Goal: Transaction & Acquisition: Purchase product/service

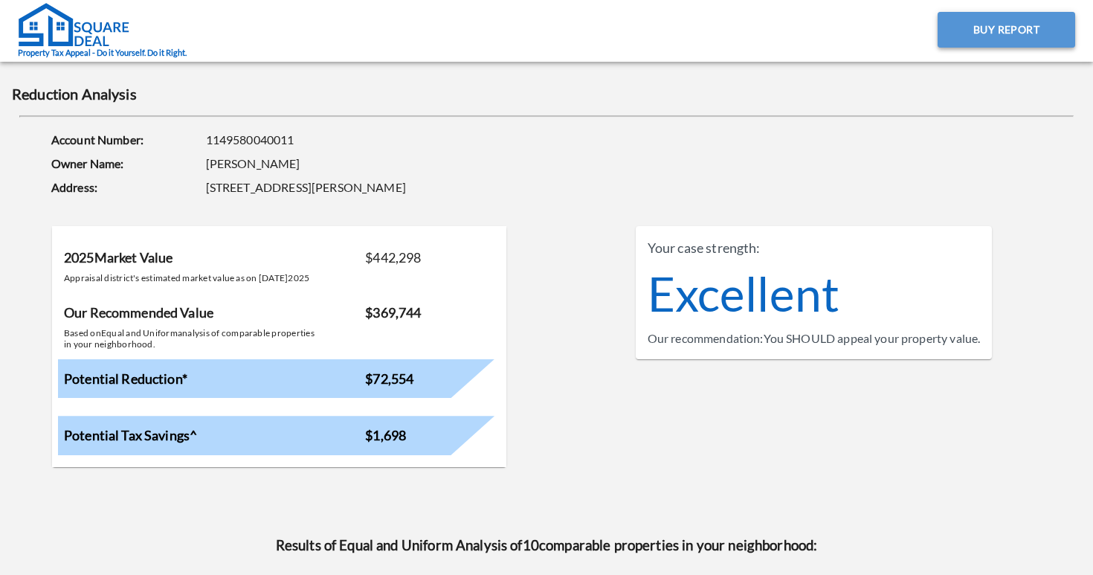
click at [995, 40] on button "Buy Report" at bounding box center [1006, 30] width 138 height 36
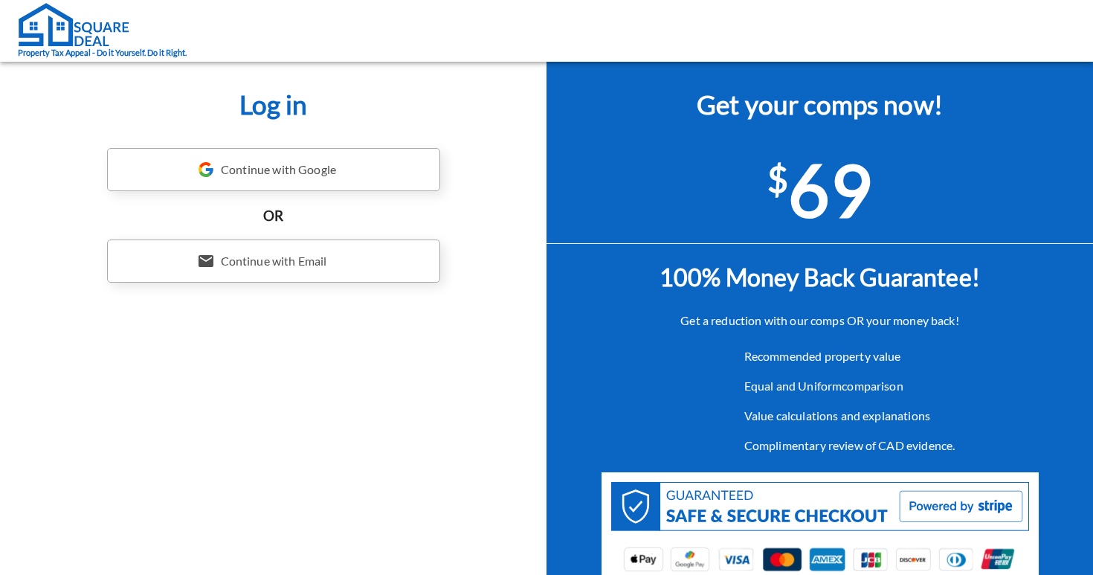
click at [251, 175] on div "Continue with Google" at bounding box center [273, 169] width 333 height 43
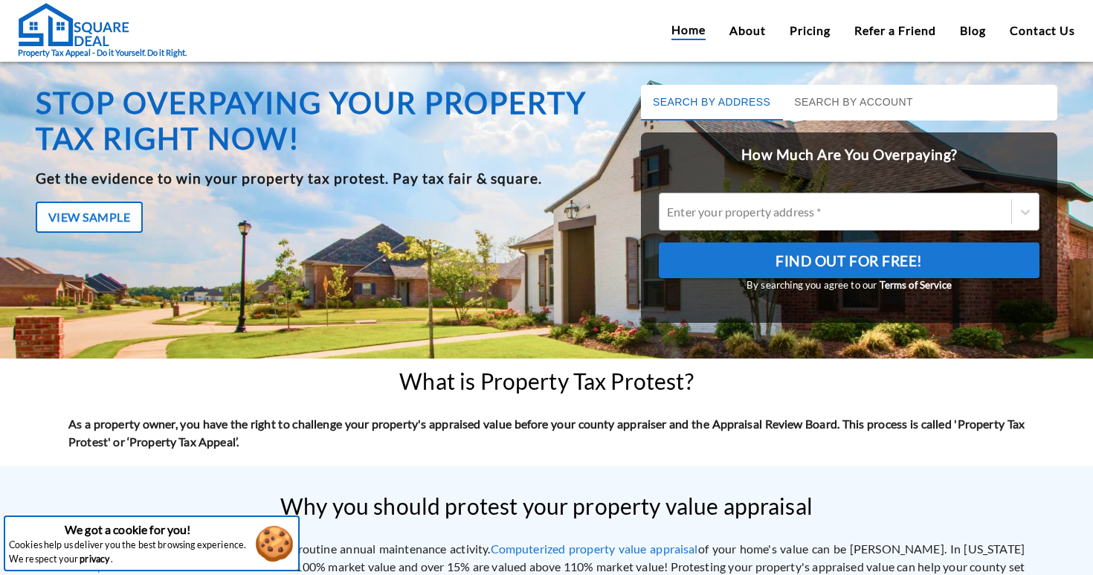
click at [700, 209] on div "Enter your property address *" at bounding box center [835, 212] width 337 height 12
click at [669, 209] on input "Enter your property address *" at bounding box center [668, 211] width 2 height 14
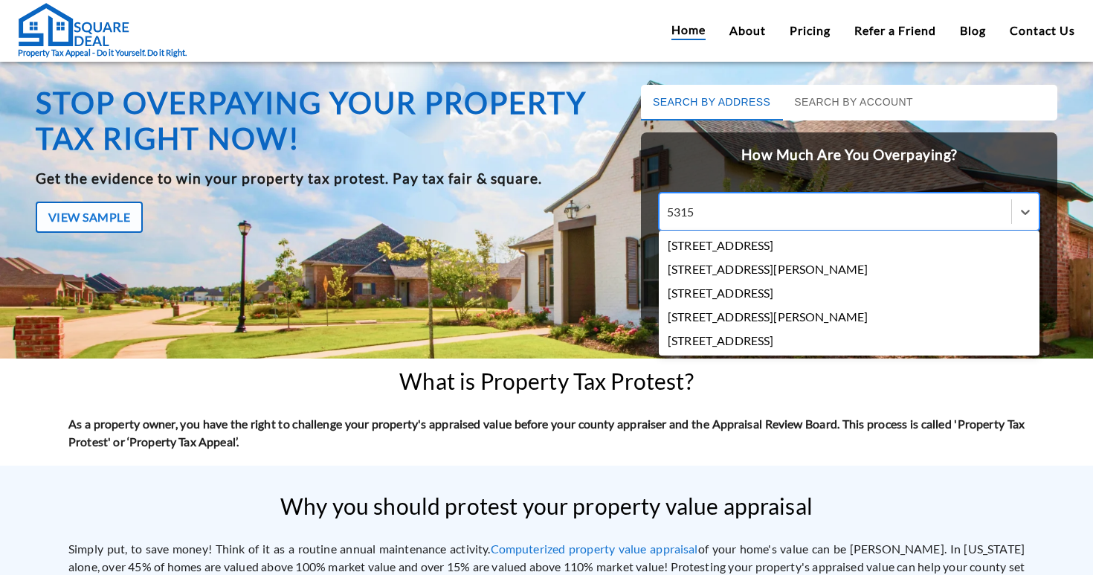
click at [757, 203] on div "5315" at bounding box center [835, 211] width 337 height 17
click at [699, 204] on input "5315" at bounding box center [683, 211] width 32 height 14
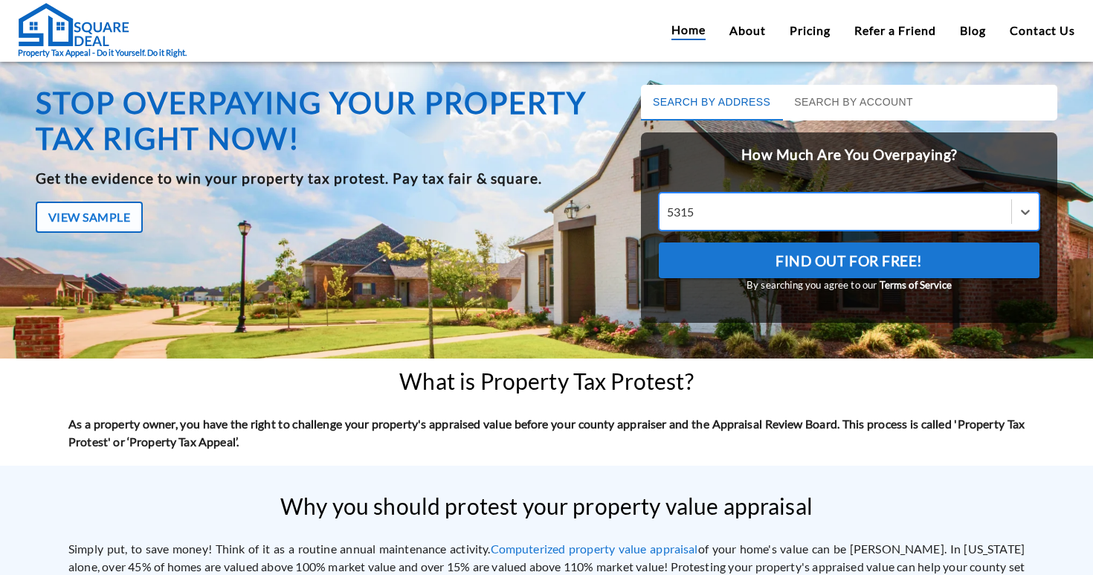
click at [757, 203] on div "5315" at bounding box center [835, 211] width 337 height 17
click at [699, 204] on input "5315" at bounding box center [683, 211] width 32 height 14
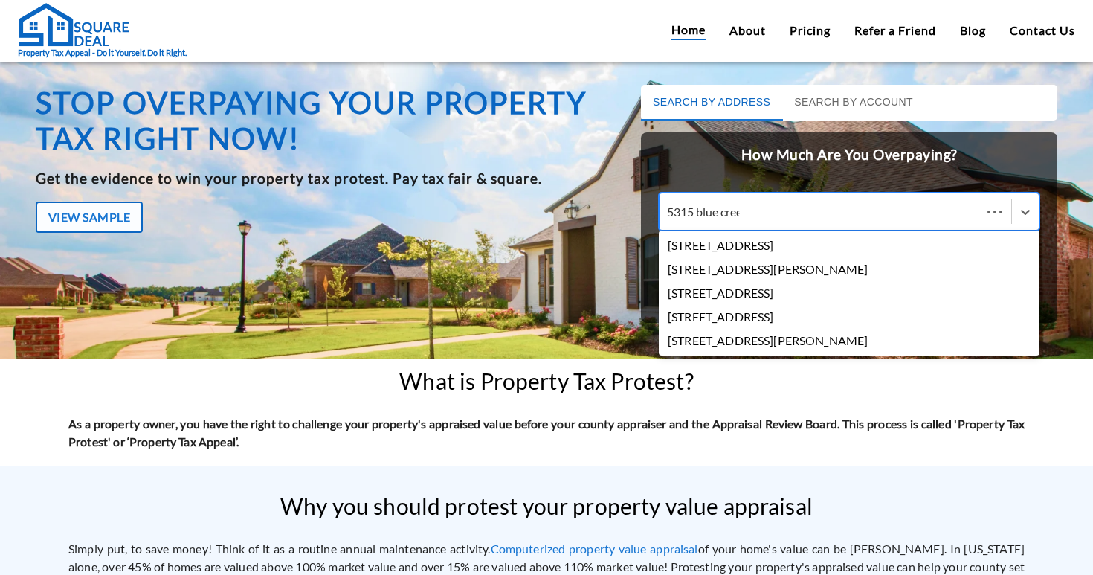
type input "5315 blue creek"
click at [834, 248] on div "5315 Blue Creek Drive, Kingwood, TX, USA" at bounding box center [849, 245] width 381 height 24
click at [752, 219] on input "5315 blue creek" at bounding box center [709, 211] width 85 height 14
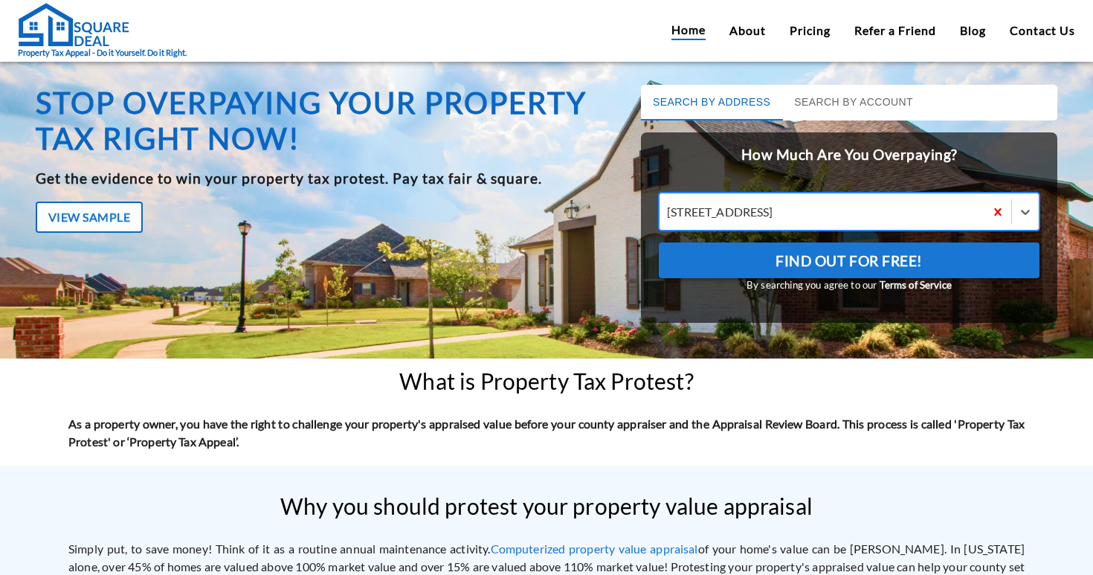
click at [815, 269] on span "Find Out For Free!" at bounding box center [848, 260] width 147 height 25
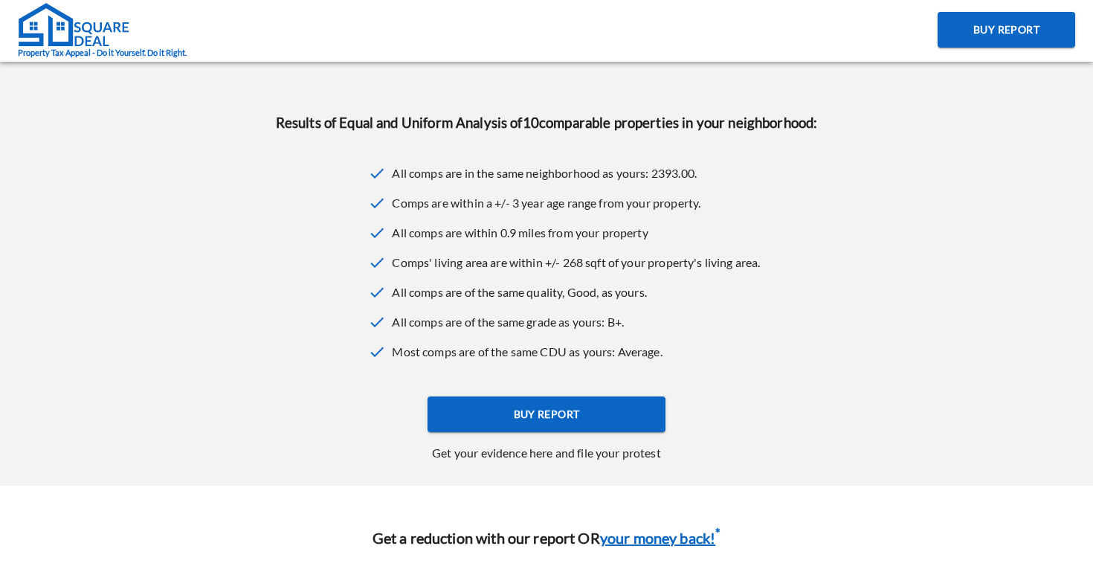
scroll to position [441, 0]
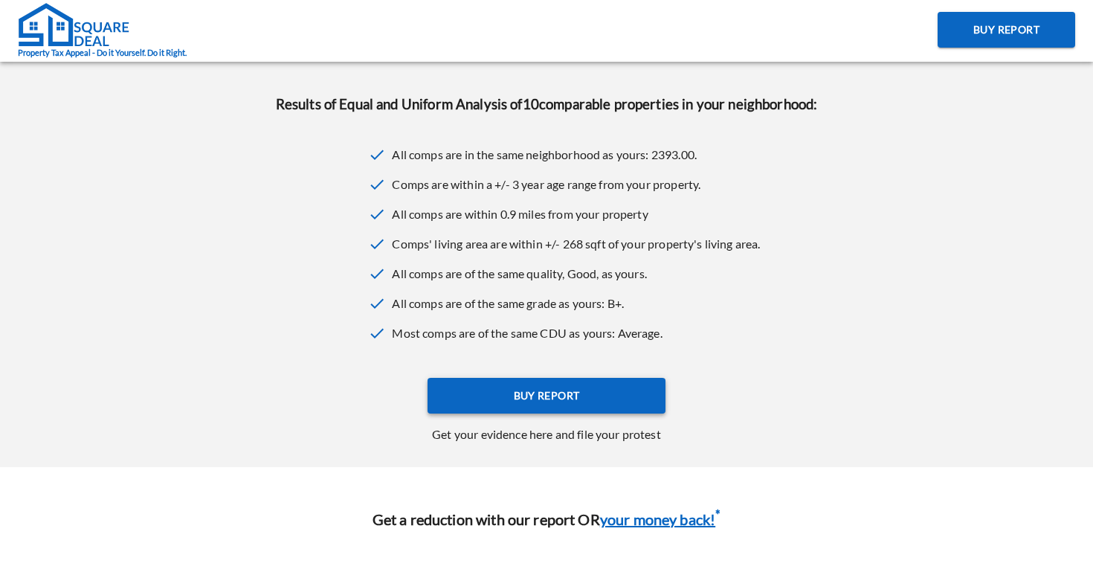
click at [519, 393] on span "Buy Report" at bounding box center [547, 396] width 66 height 19
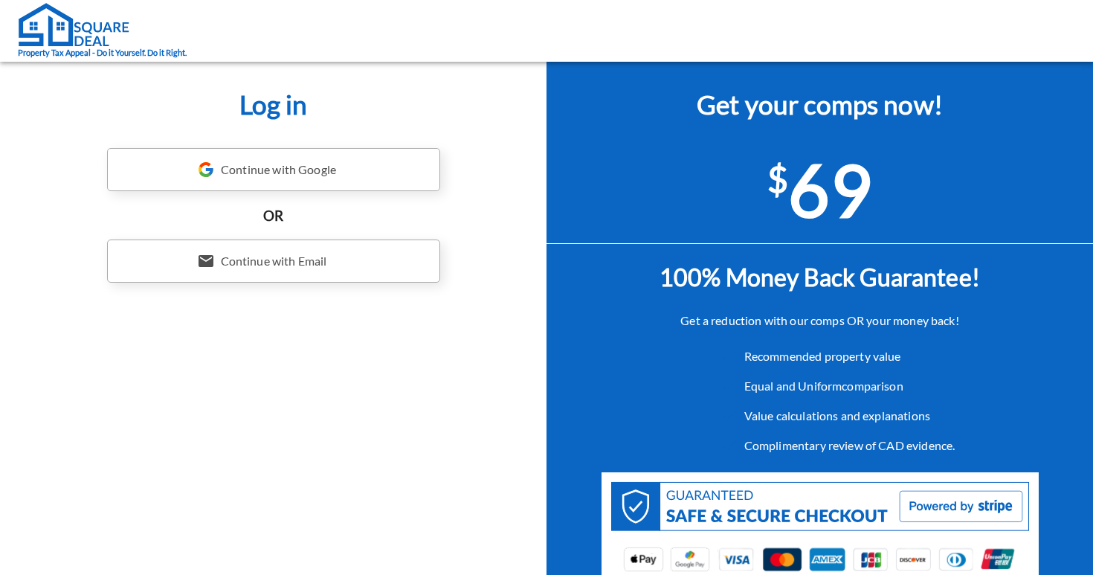
click at [291, 165] on div "Continue with Google" at bounding box center [273, 169] width 333 height 43
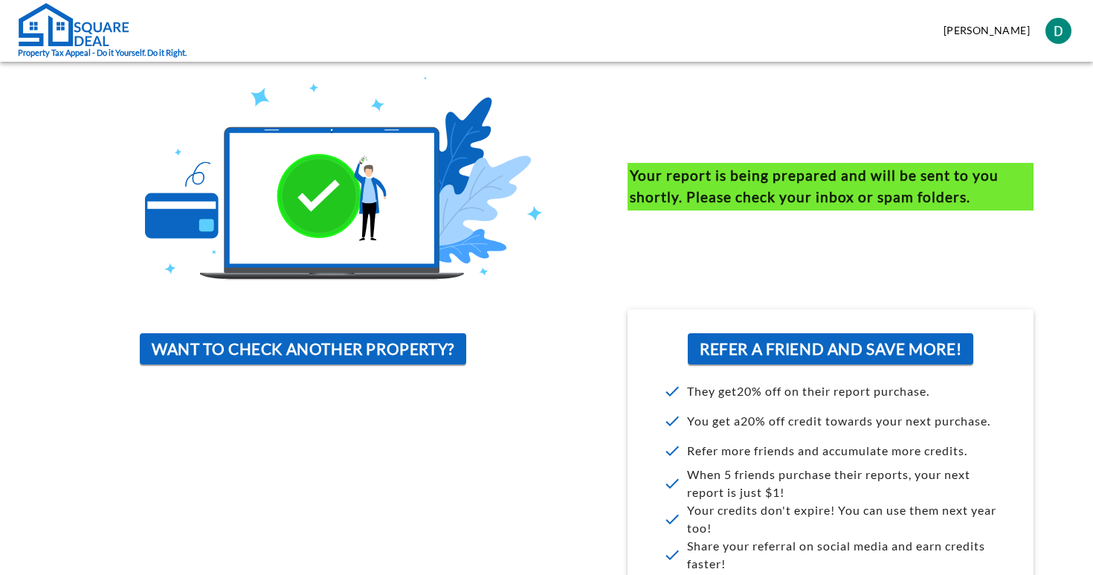
scroll to position [150, 0]
